Goal: Task Accomplishment & Management: Use online tool/utility

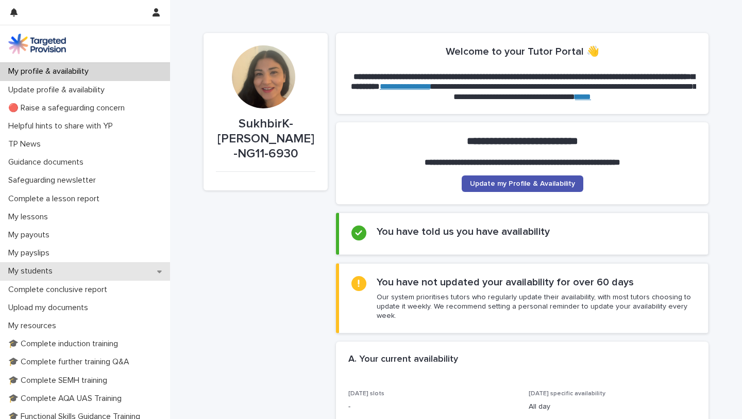
click at [40, 270] on p "My students" at bounding box center [32, 271] width 57 height 10
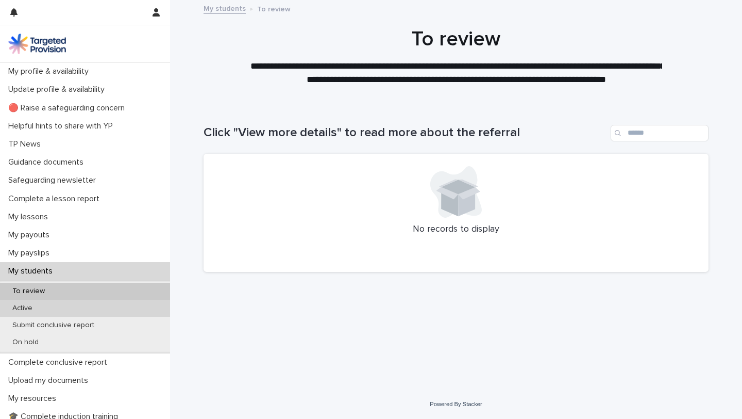
click at [91, 307] on div "Active" at bounding box center [85, 307] width 170 height 17
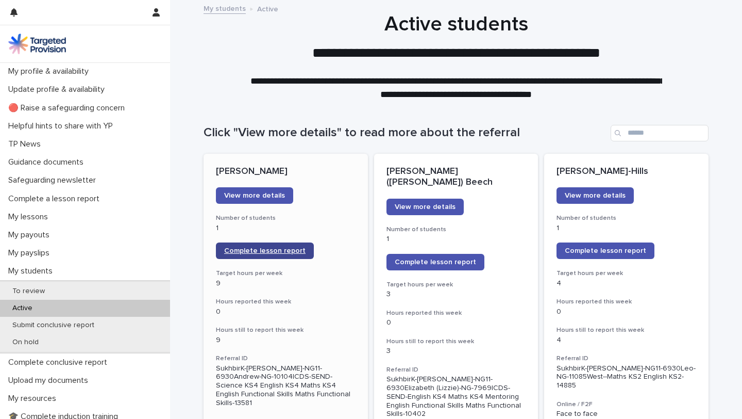
click at [291, 254] on span "Complete lesson report" at bounding box center [264, 250] width 81 height 7
click at [425, 258] on span "Complete lesson report" at bounding box center [435, 261] width 81 height 7
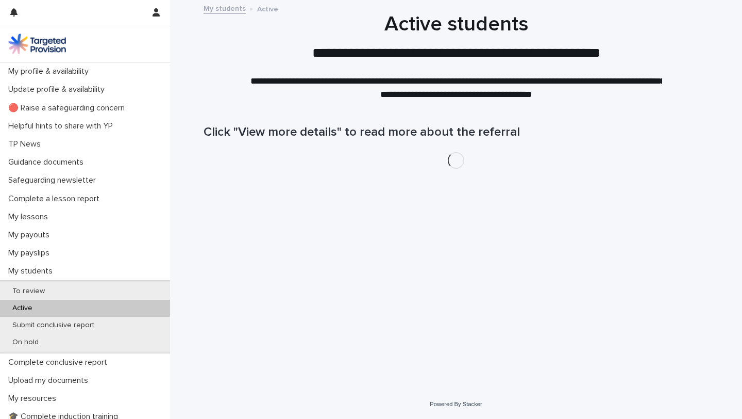
click at [52, 305] on div "Active" at bounding box center [85, 307] width 170 height 17
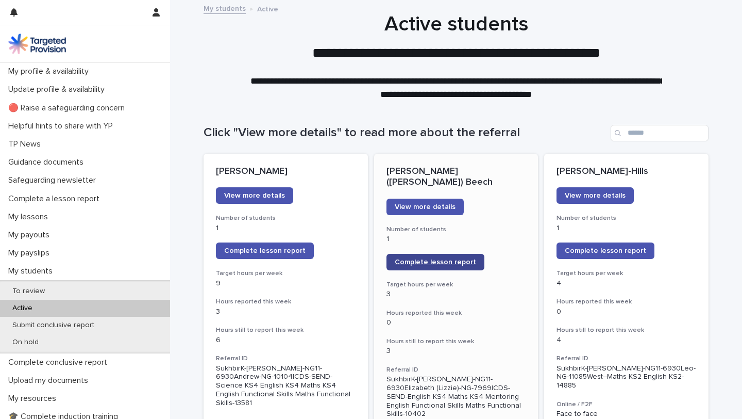
click at [436, 258] on span "Complete lesson report" at bounding box center [435, 261] width 81 height 7
click at [414, 258] on span "Complete lesson report" at bounding box center [435, 261] width 81 height 7
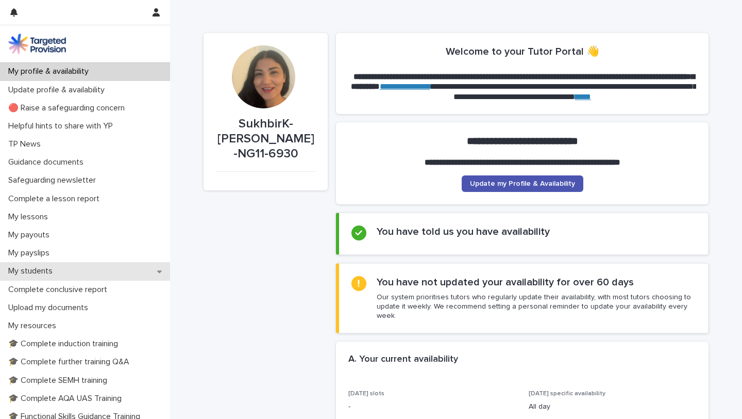
click at [43, 269] on p "My students" at bounding box center [32, 271] width 57 height 10
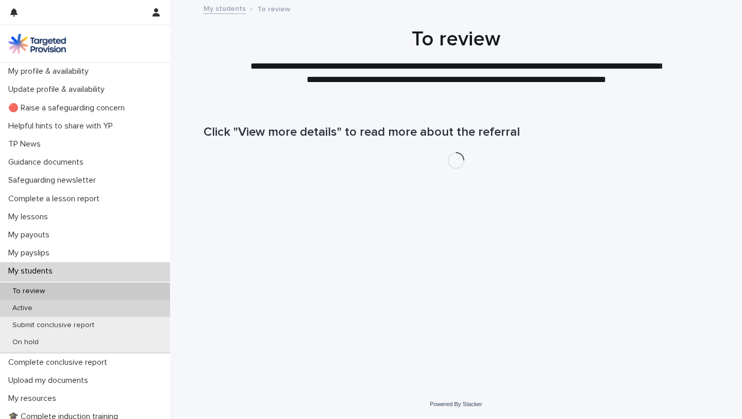
click at [27, 304] on p "Active" at bounding box center [22, 308] width 37 height 9
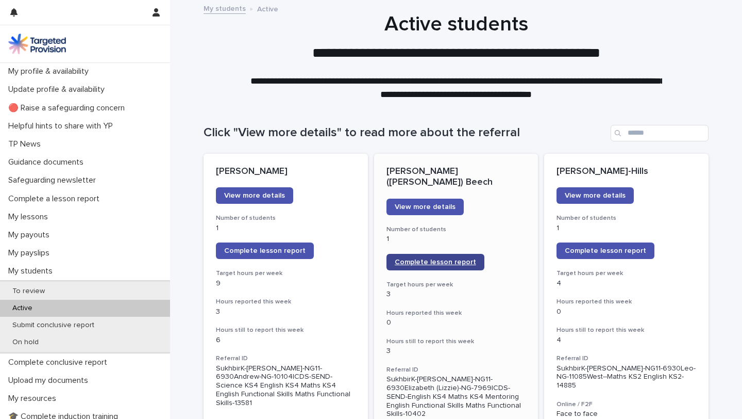
click at [441, 258] on span "Complete lesson report" at bounding box center [435, 261] width 81 height 7
click at [637, 251] on span "Complete lesson report" at bounding box center [605, 250] width 81 height 7
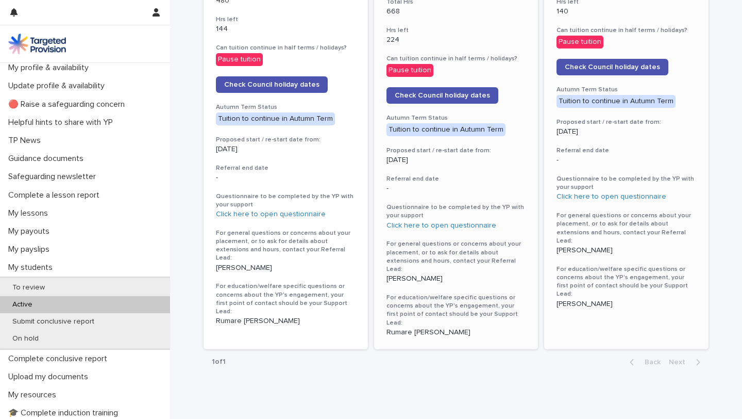
scroll to position [547, 0]
